Goal: Task Accomplishment & Management: Use online tool/utility

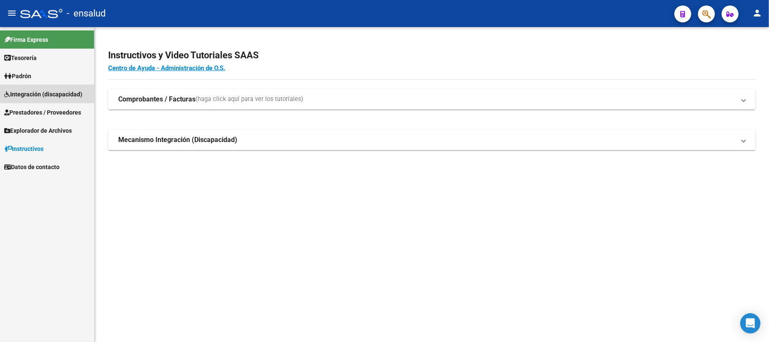
click at [58, 90] on span "Integración (discapacidad)" at bounding box center [43, 94] width 78 height 9
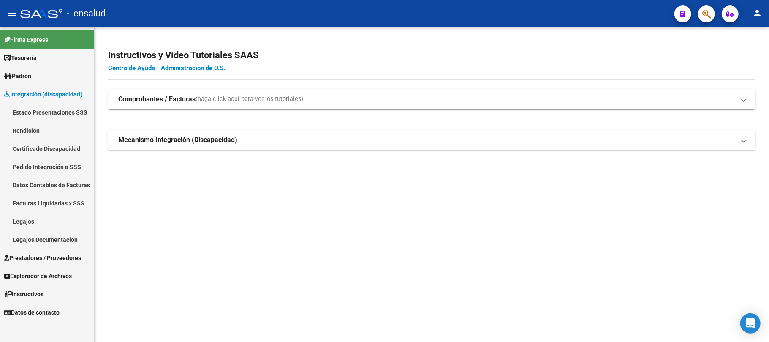
click at [35, 128] on link "Rendición" at bounding box center [47, 130] width 94 height 18
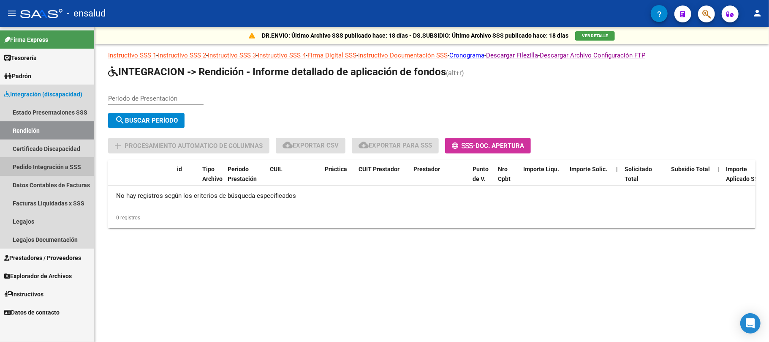
click at [30, 164] on link "Pedido Integración a SSS" at bounding box center [47, 167] width 94 height 18
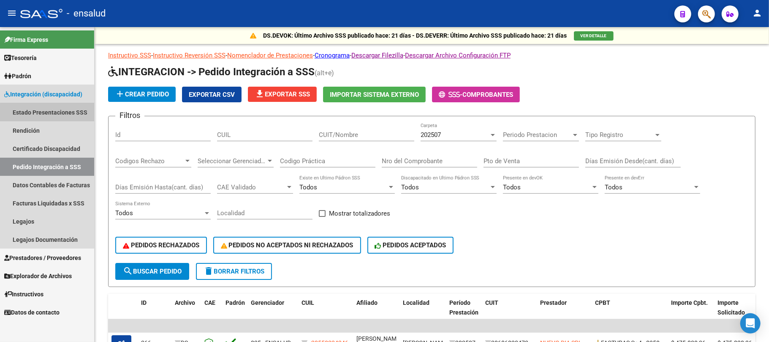
click at [61, 112] on link "Estado Presentaciones SSS" at bounding box center [47, 112] width 94 height 18
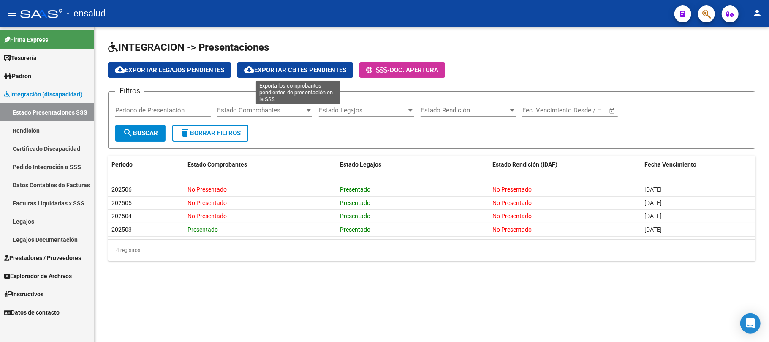
click at [285, 69] on span "cloud_download Exportar Cbtes Pendientes" at bounding box center [295, 70] width 102 height 8
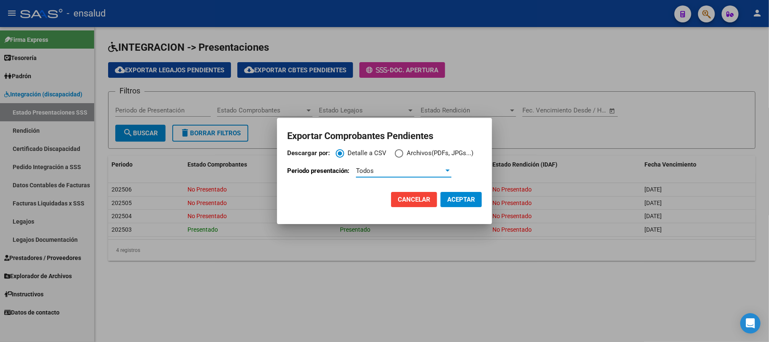
click at [405, 173] on div "Todos" at bounding box center [400, 171] width 88 height 8
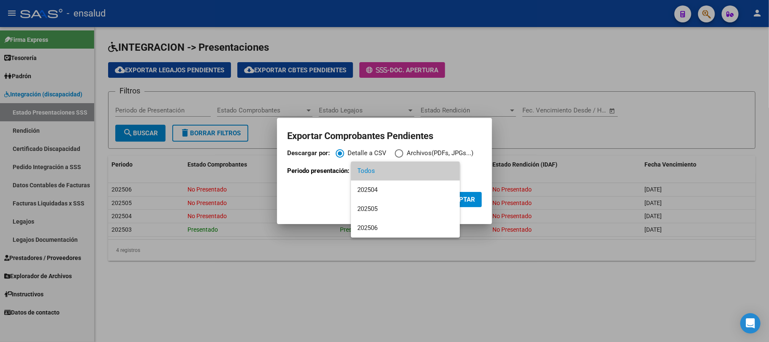
click at [170, 301] on div at bounding box center [384, 171] width 769 height 342
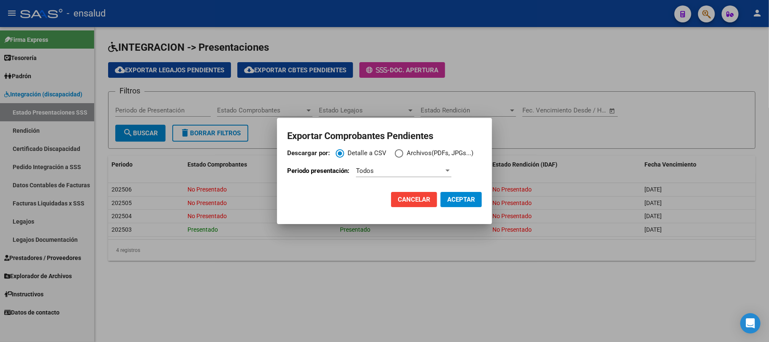
drag, startPoint x: 166, startPoint y: 293, endPoint x: 169, endPoint y: 289, distance: 4.8
click at [166, 291] on div at bounding box center [384, 171] width 769 height 342
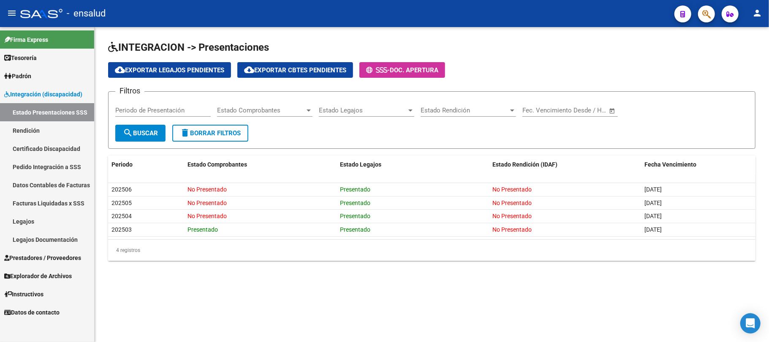
click at [57, 171] on link "Pedido Integración a SSS" at bounding box center [47, 167] width 94 height 18
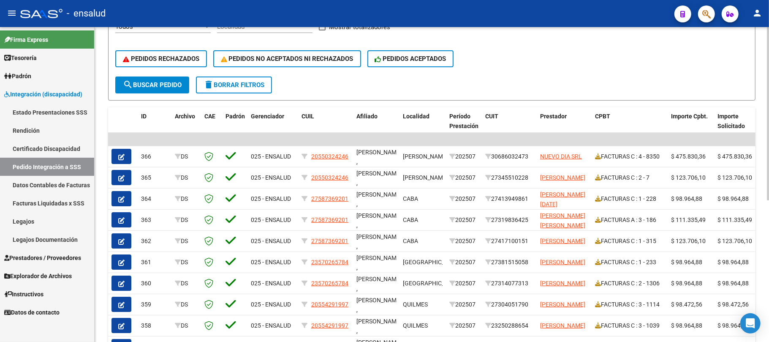
scroll to position [225, 0]
